Goal: Transaction & Acquisition: Purchase product/service

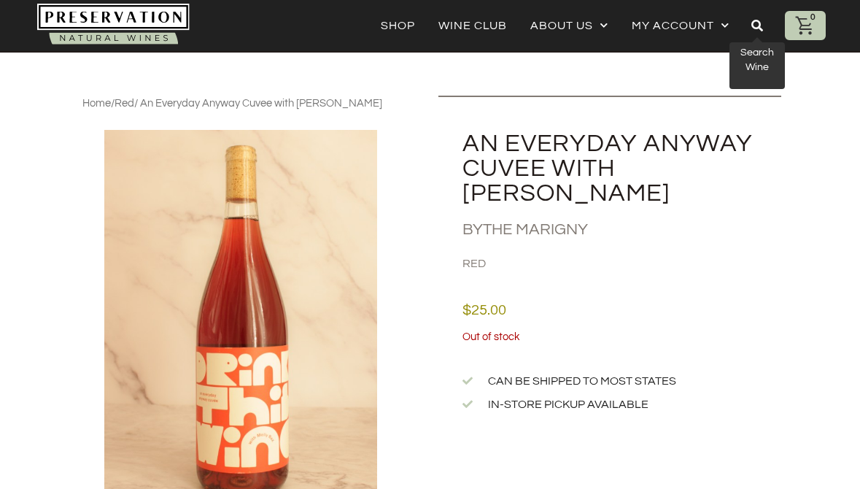
click at [745, 28] on link at bounding box center [756, 26] width 55 height 34
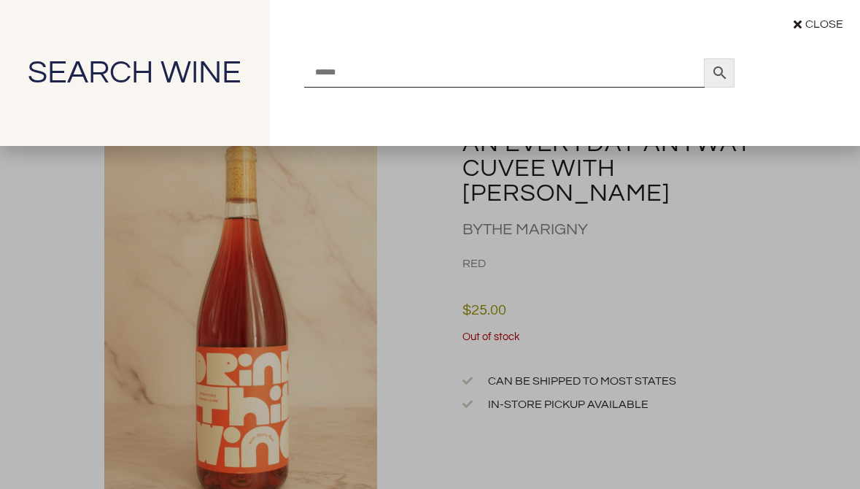
click at [469, 343] on div "Search Wine Search × Close" at bounding box center [430, 244] width 860 height 489
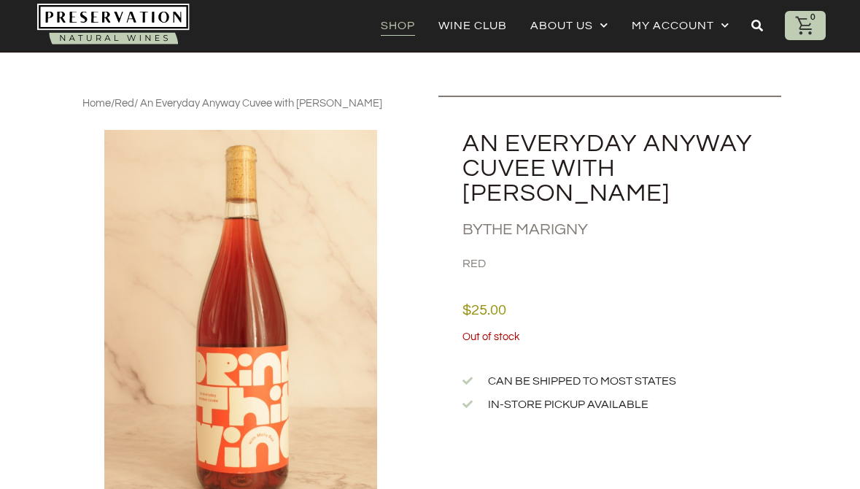
click at [397, 18] on link "Shop" at bounding box center [398, 25] width 34 height 20
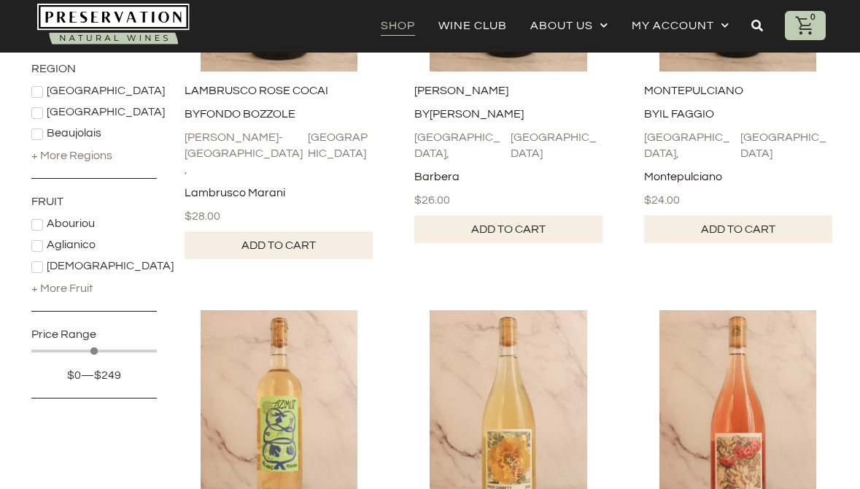
scroll to position [410, 0]
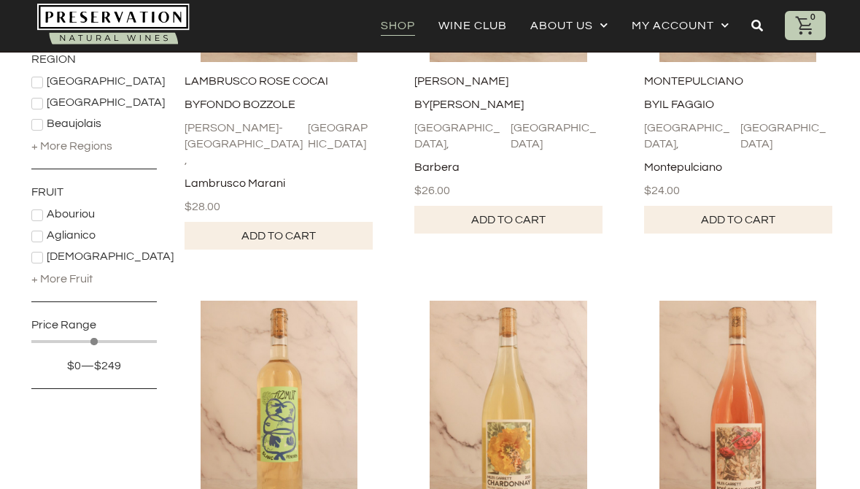
click at [71, 277] on div "+ More Fruit" at bounding box center [61, 279] width 61 height 16
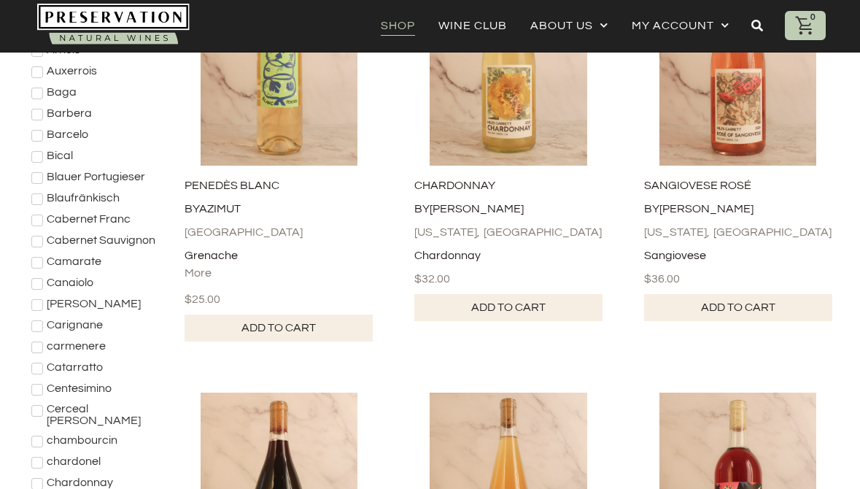
click at [110, 241] on span "Cabernet Sauvignon" at bounding box center [101, 240] width 109 height 12
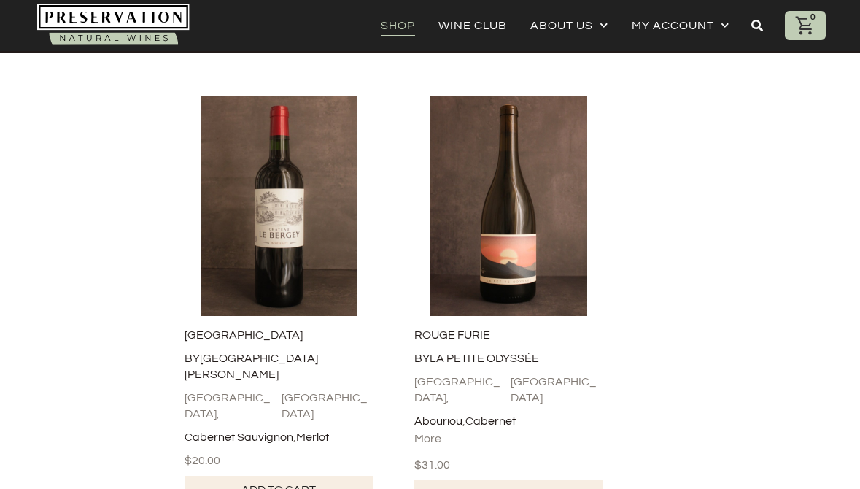
scroll to position [1769, 0]
